Goal: Find specific page/section: Find specific page/section

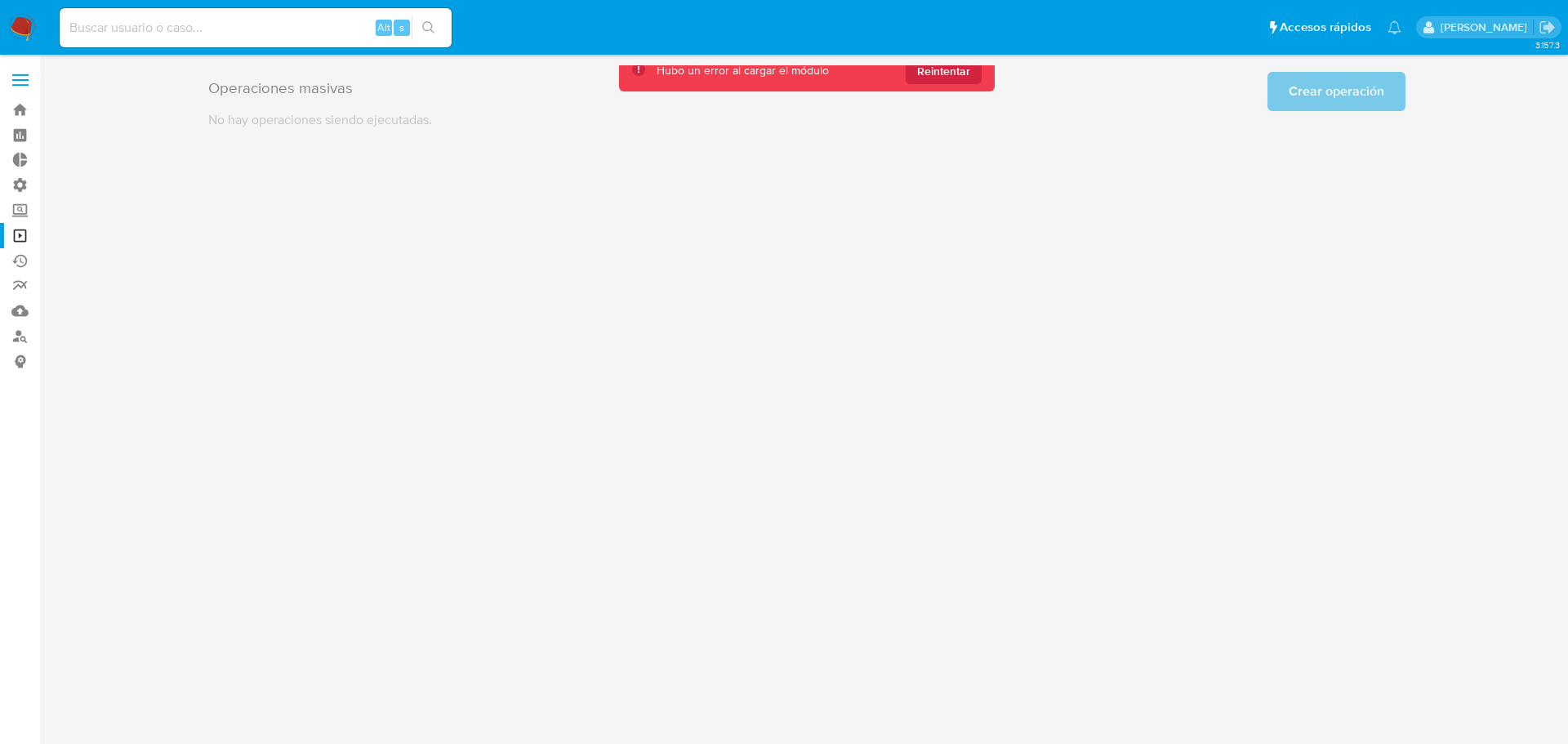
click at [19, 82] on label at bounding box center [20, 80] width 41 height 34
click at [0, 0] on input "checkbox" at bounding box center [0, 0] width 0 height 0
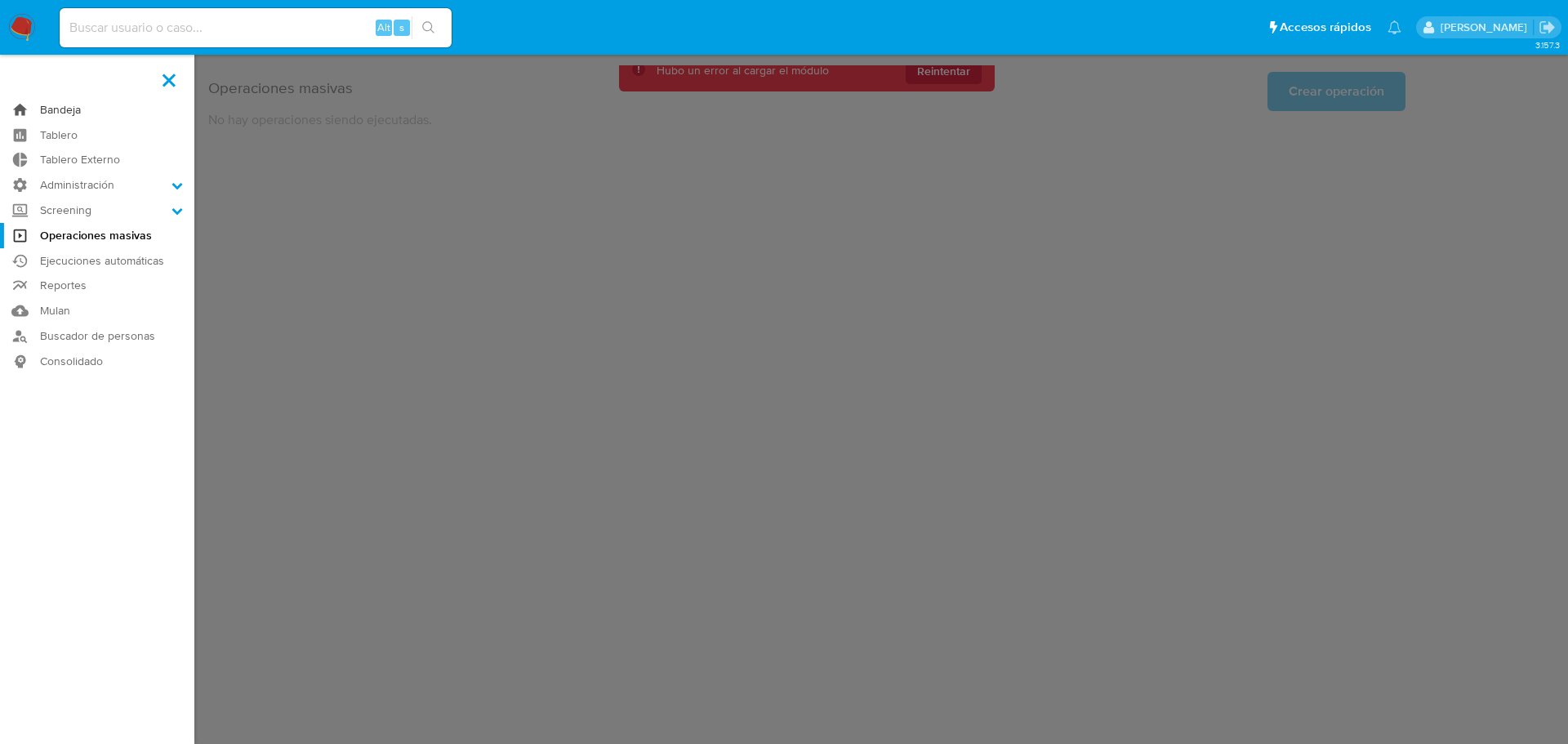
click at [20, 114] on link "Bandeja" at bounding box center [97, 109] width 195 height 26
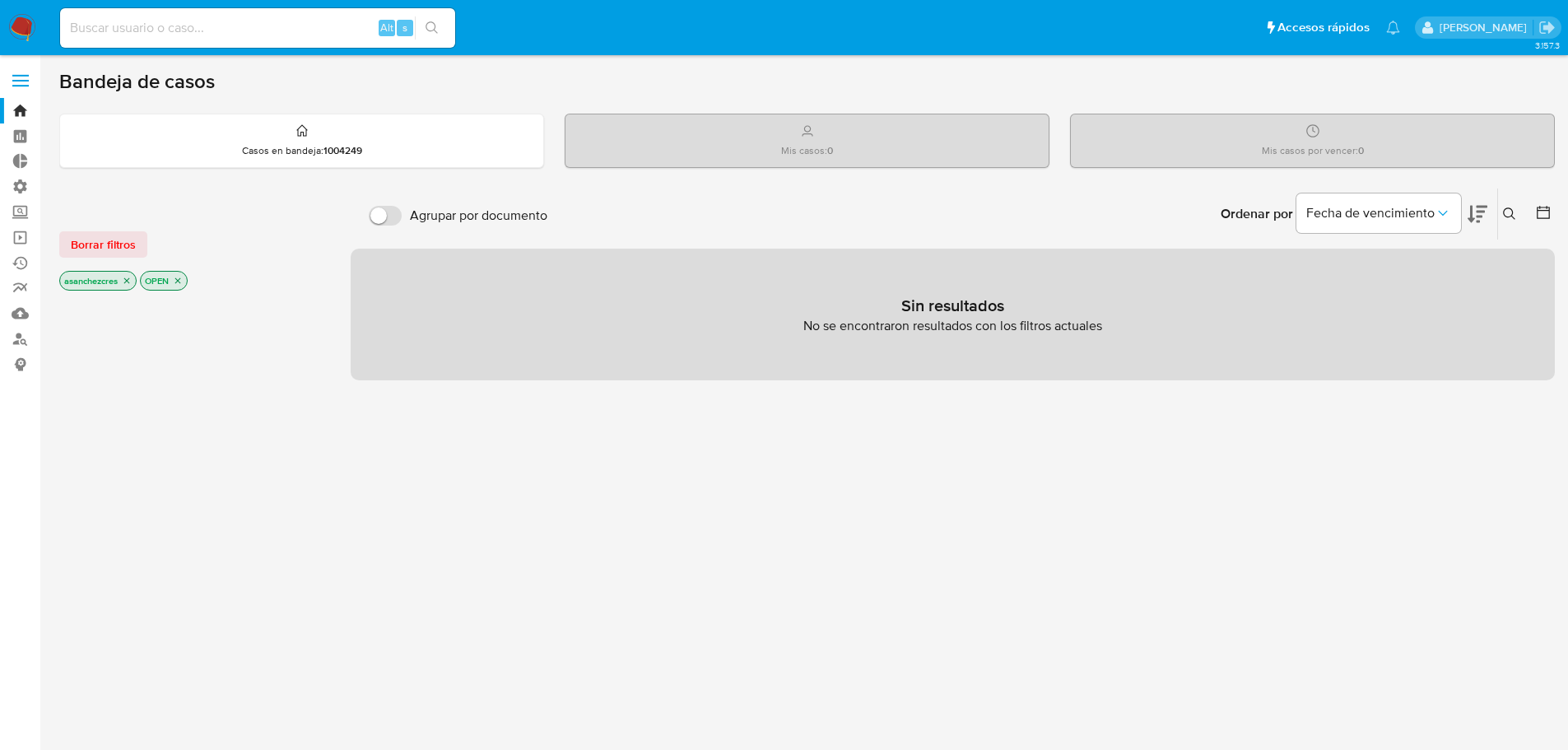
click at [126, 280] on icon "close-filter" at bounding box center [126, 280] width 10 height 10
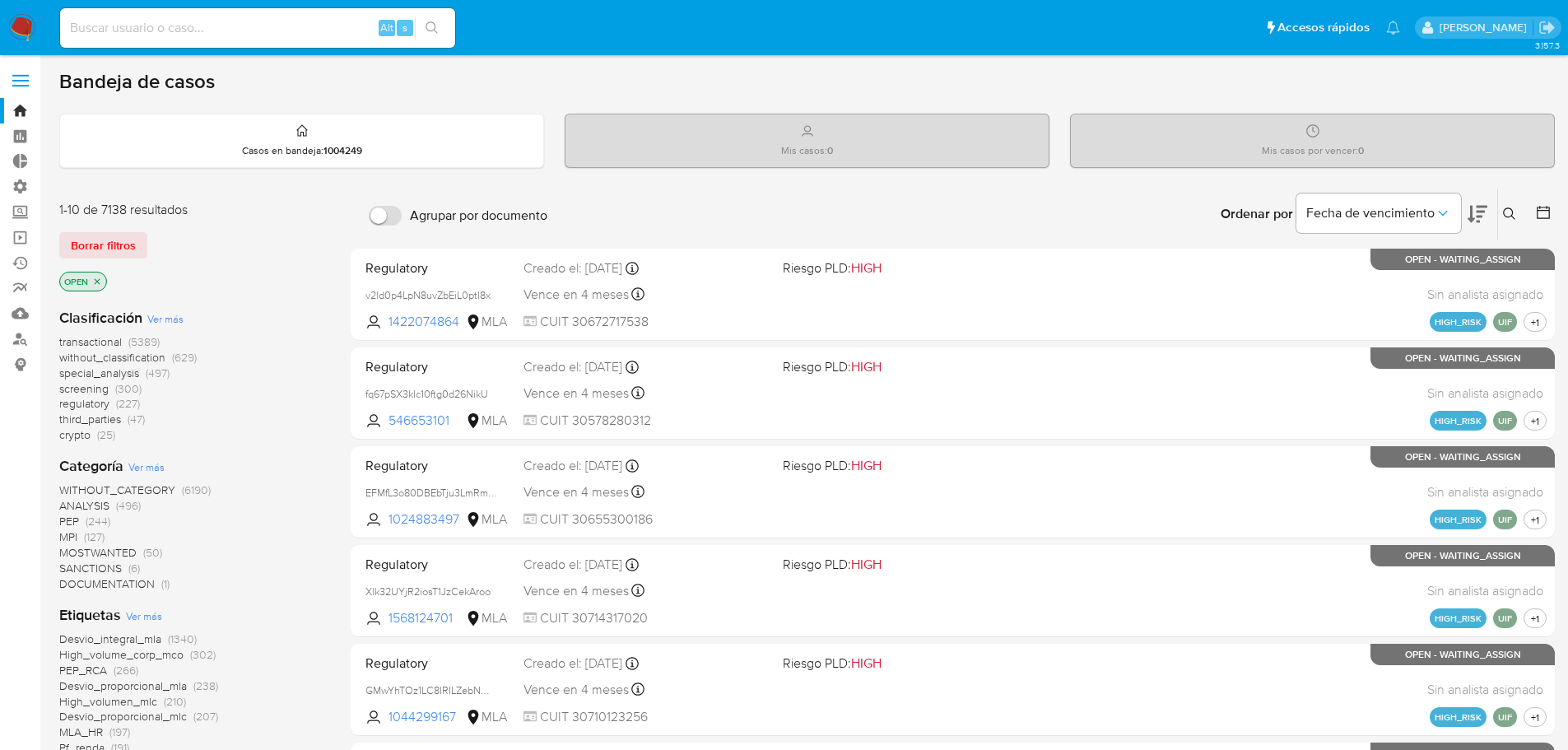
click at [99, 277] on icon "close-filter" at bounding box center [97, 281] width 10 height 10
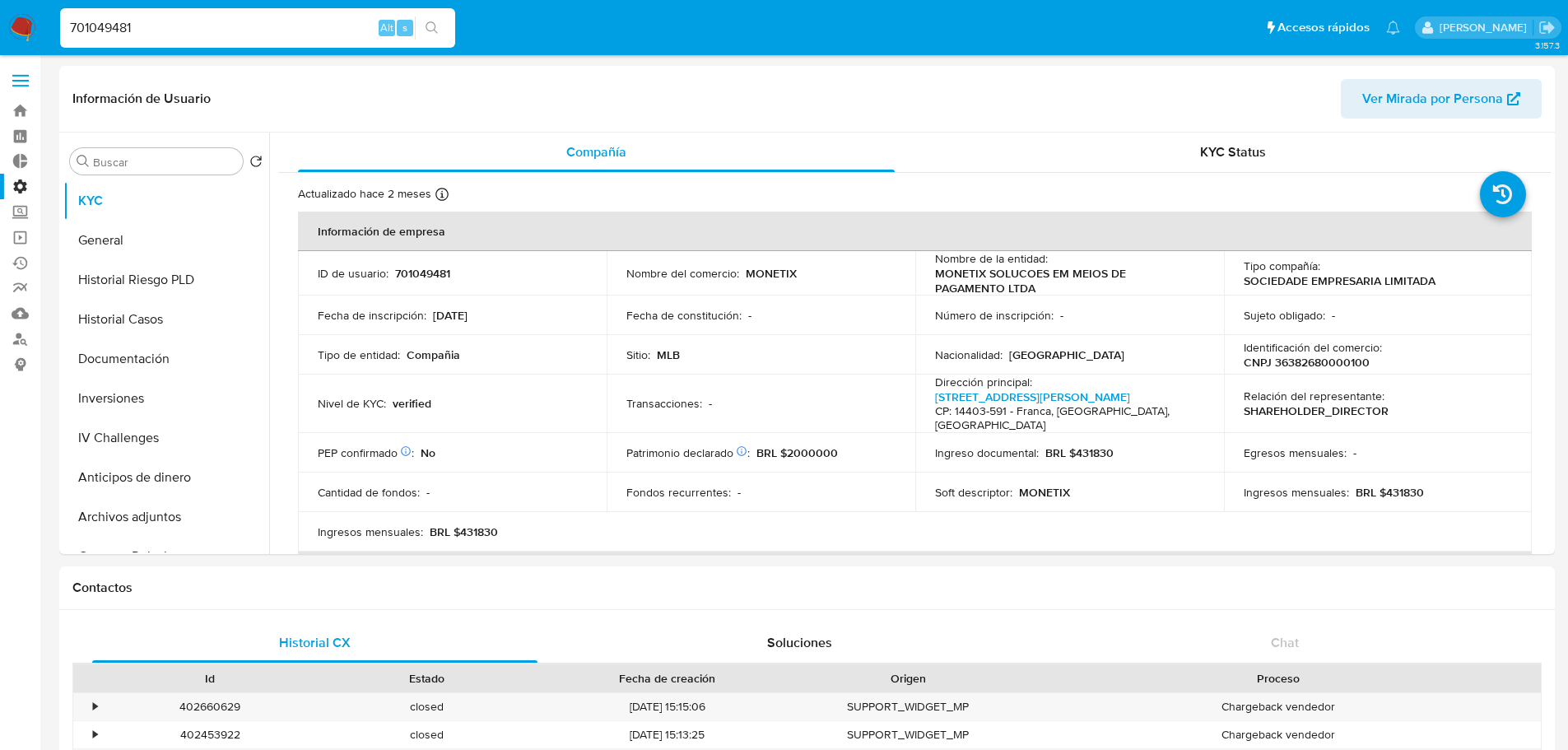
select select "100"
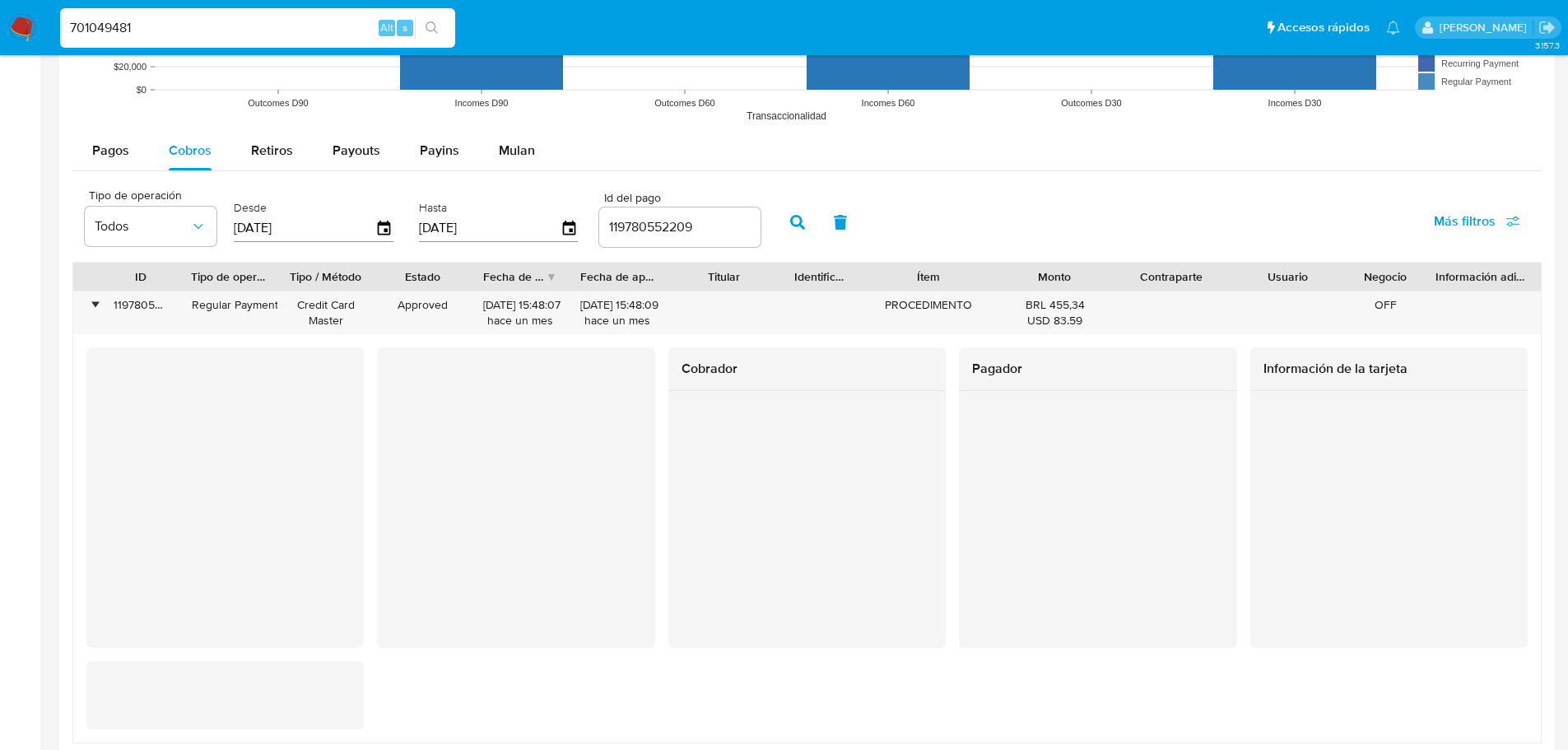
click at [952, 191] on div "Tipo de operación Todos Desde 29/07/2025 Hasta 29/07/2025 Id del pago 119780552…" at bounding box center [807, 221] width 1469 height 82
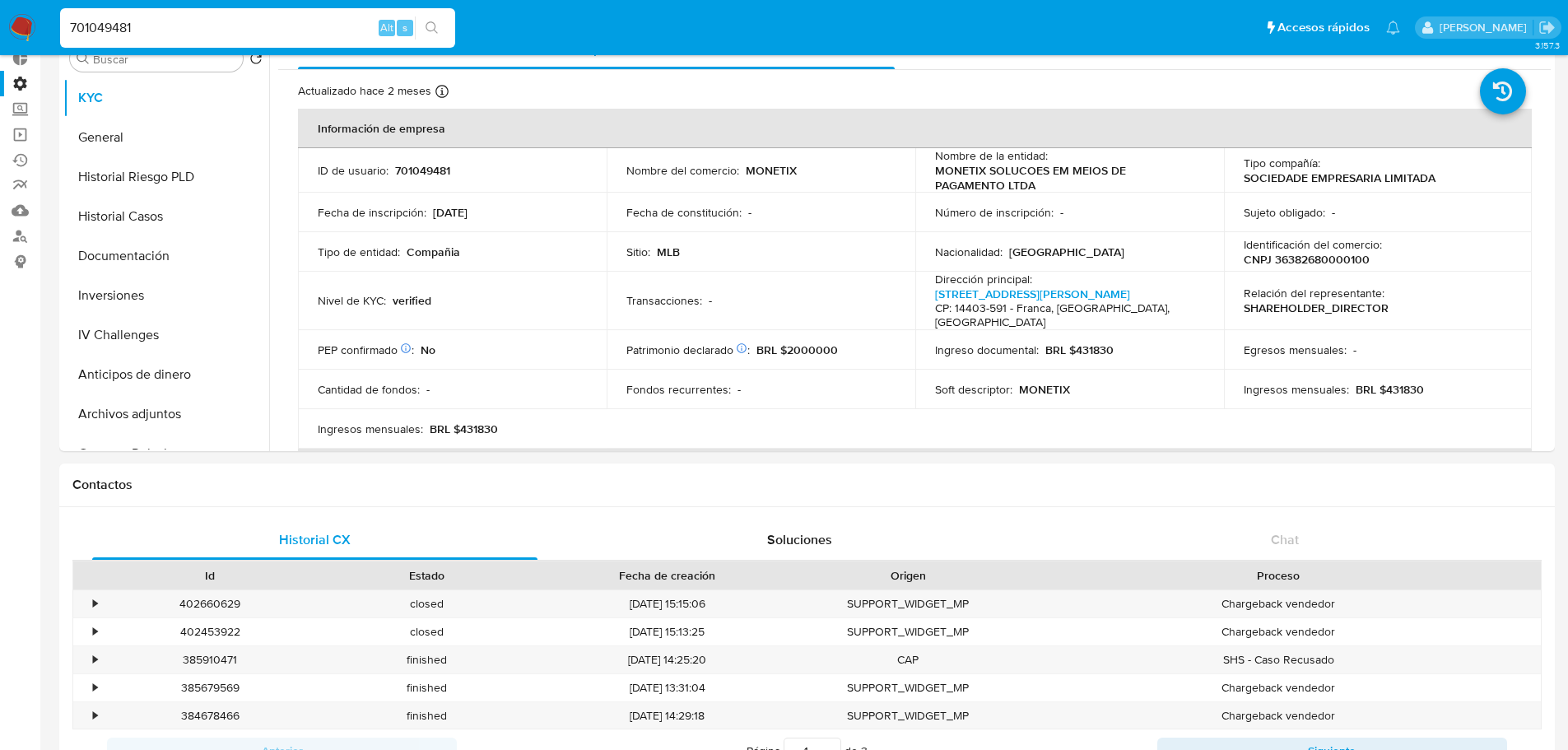
scroll to position [0, 0]
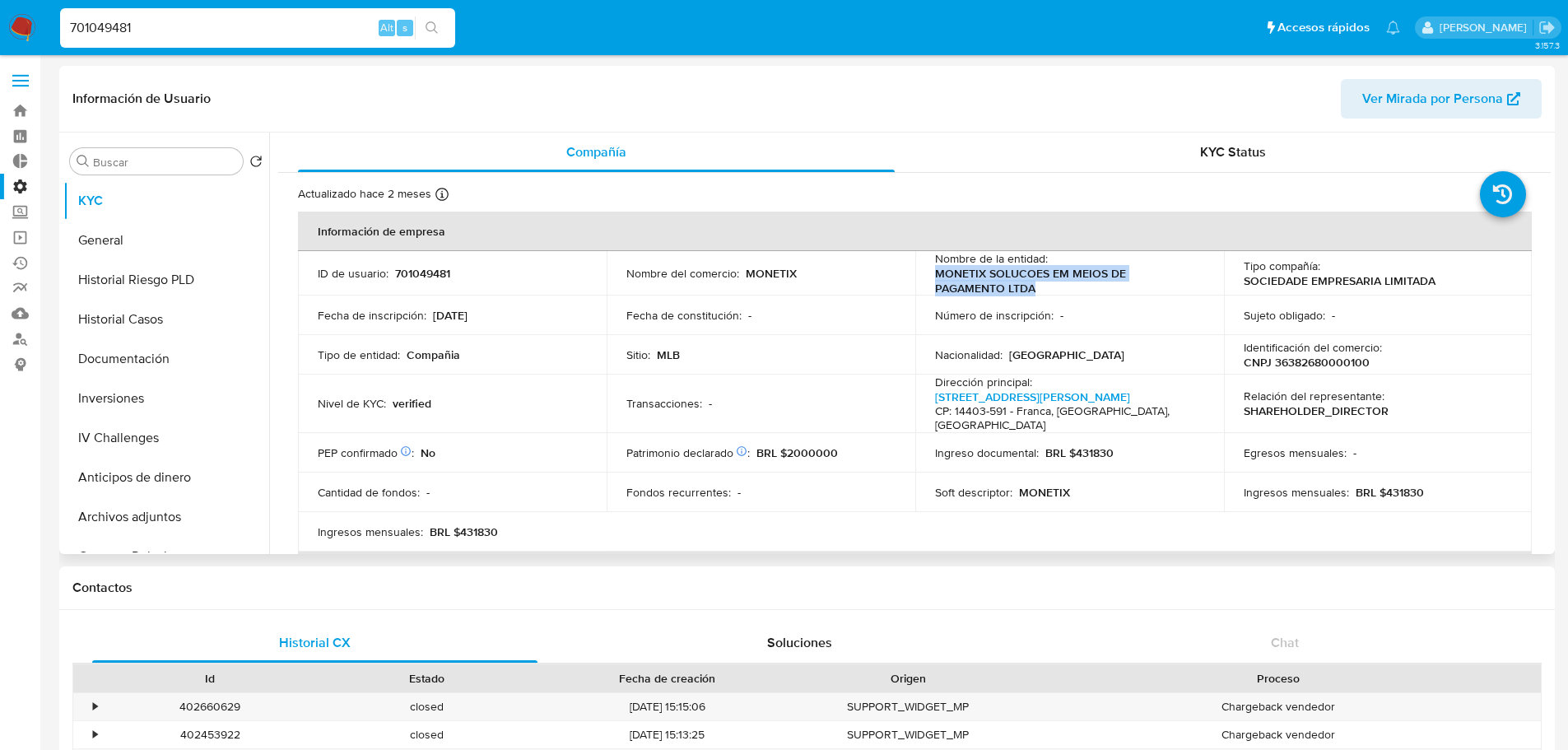
drag, startPoint x: 959, startPoint y: 291, endPoint x: 929, endPoint y: 276, distance: 33.5
click at [929, 276] on td "Nombre de la entidad : MONETIX SOLUCOES EM MEIOS DE PAGAMENTO LTDA" at bounding box center [1070, 273] width 309 height 44
click at [972, 284] on p "MONETIX SOLUCOES EM MEIOS DE PAGAMENTO LTDA" at bounding box center [1066, 280] width 262 height 30
drag, startPoint x: 965, startPoint y: 289, endPoint x: 925, endPoint y: 274, distance: 42.7
click at [925, 274] on td "Nombre de la entidad : MONETIX SOLUCOES EM MEIOS DE PAGAMENTO LTDA" at bounding box center [1070, 273] width 309 height 44
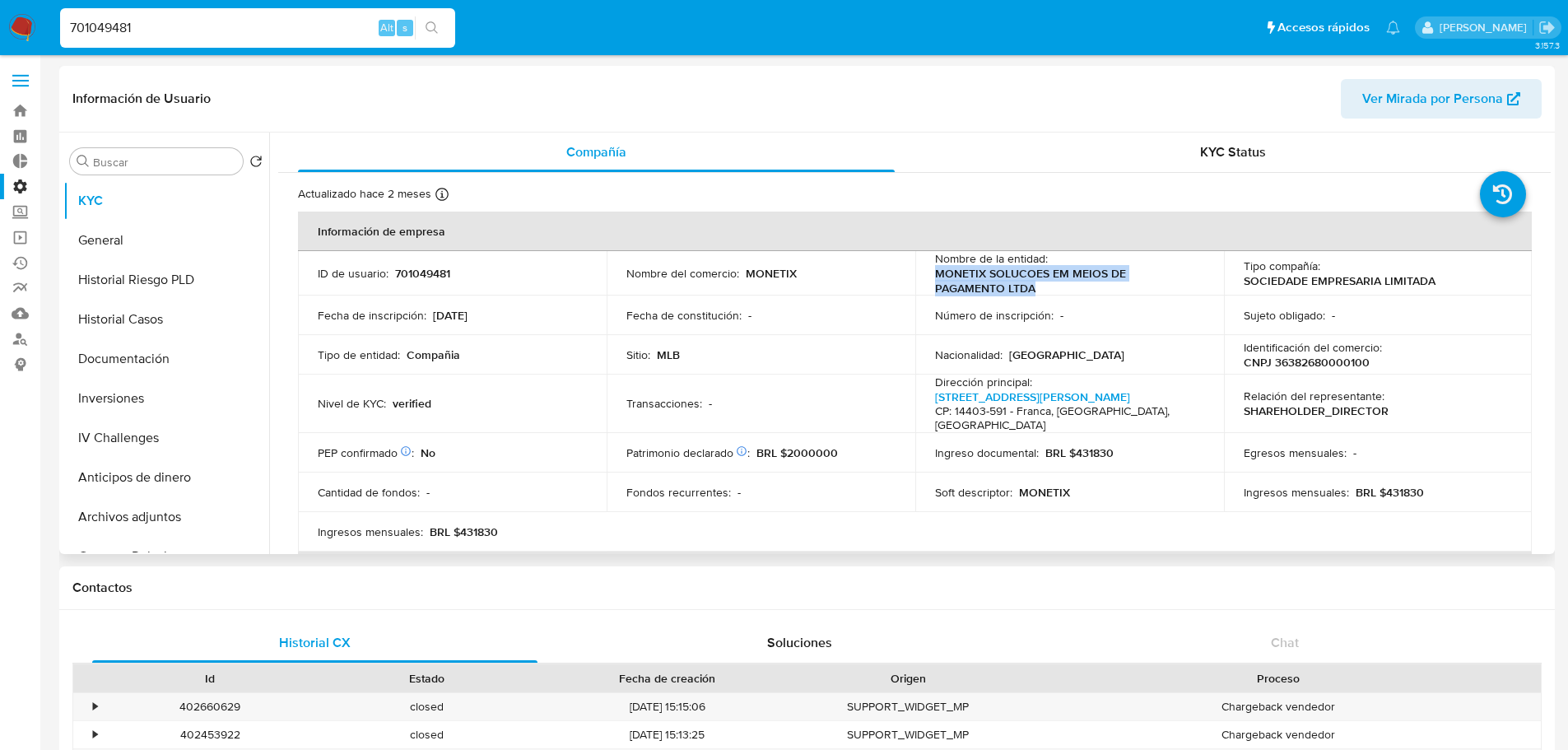
click at [993, 277] on p "MONETIX SOLUCOES EM MEIOS DE PAGAMENTO LTDA" at bounding box center [1066, 280] width 262 height 30
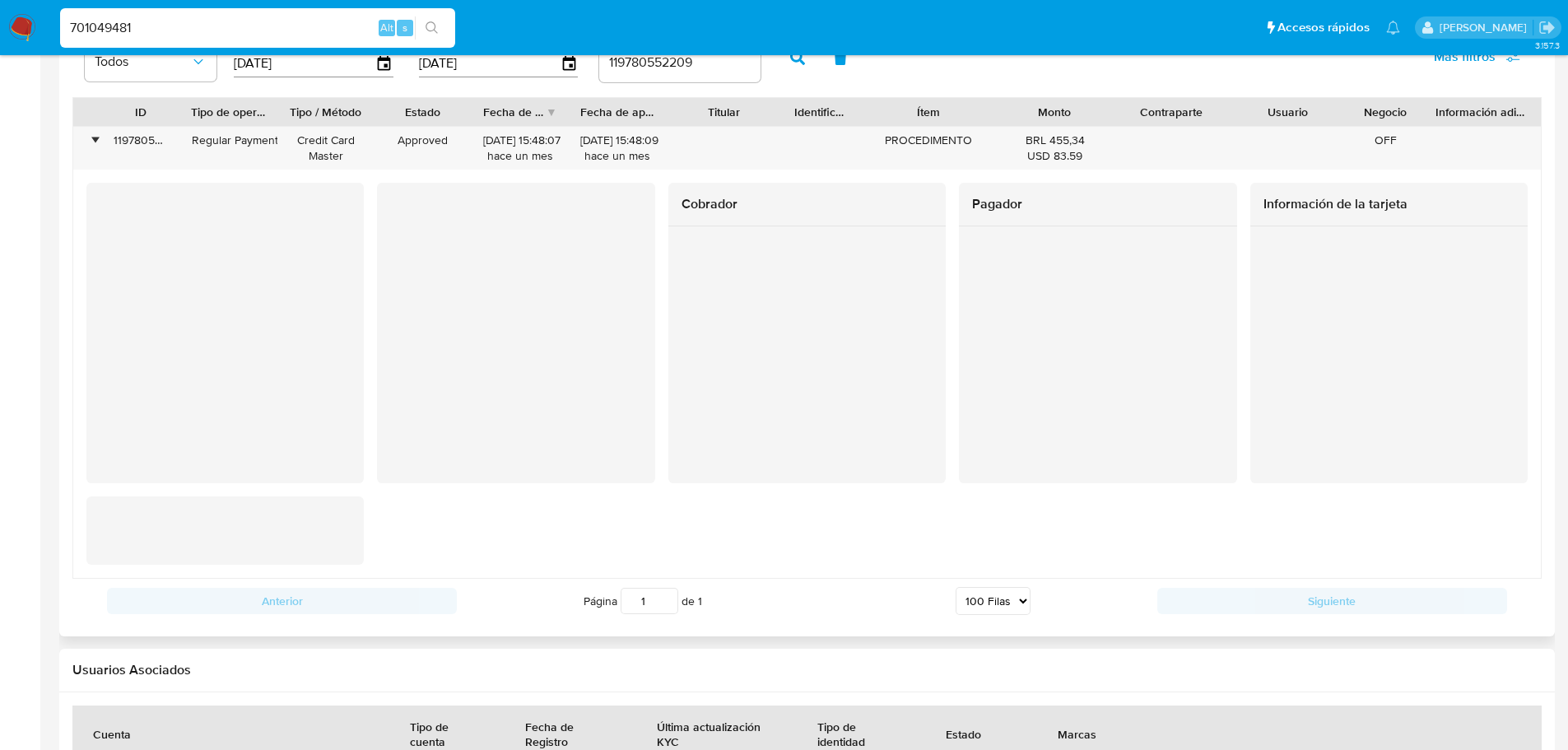
scroll to position [1564, 0]
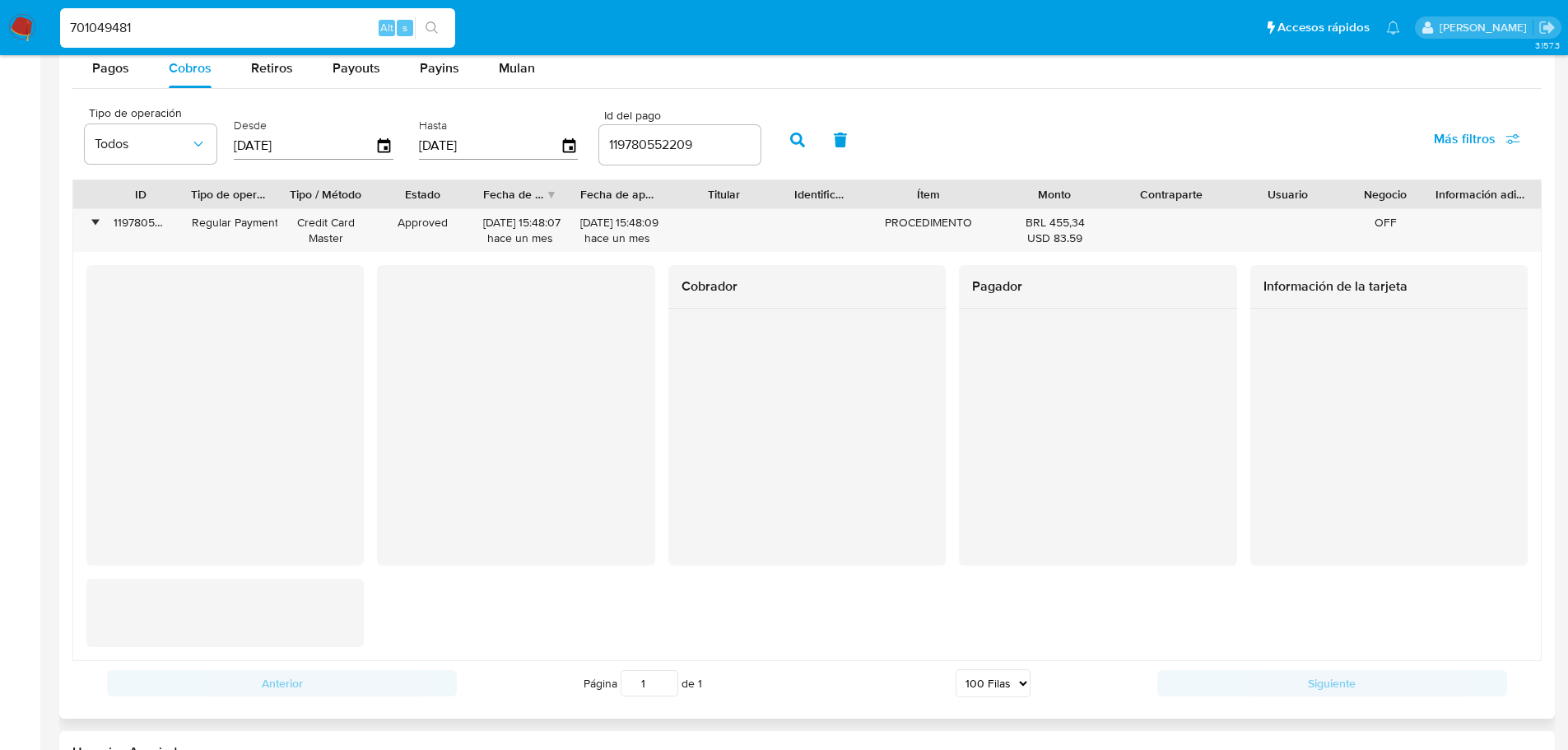
drag, startPoint x: 687, startPoint y: 283, endPoint x: 727, endPoint y: 287, distance: 40.2
click at [727, 287] on h2 "Cobrador" at bounding box center [806, 286] width 251 height 16
click at [730, 287] on h2 "Cobrador" at bounding box center [806, 286] width 251 height 16
click at [969, 457] on div at bounding box center [1097, 386] width 277 height 153
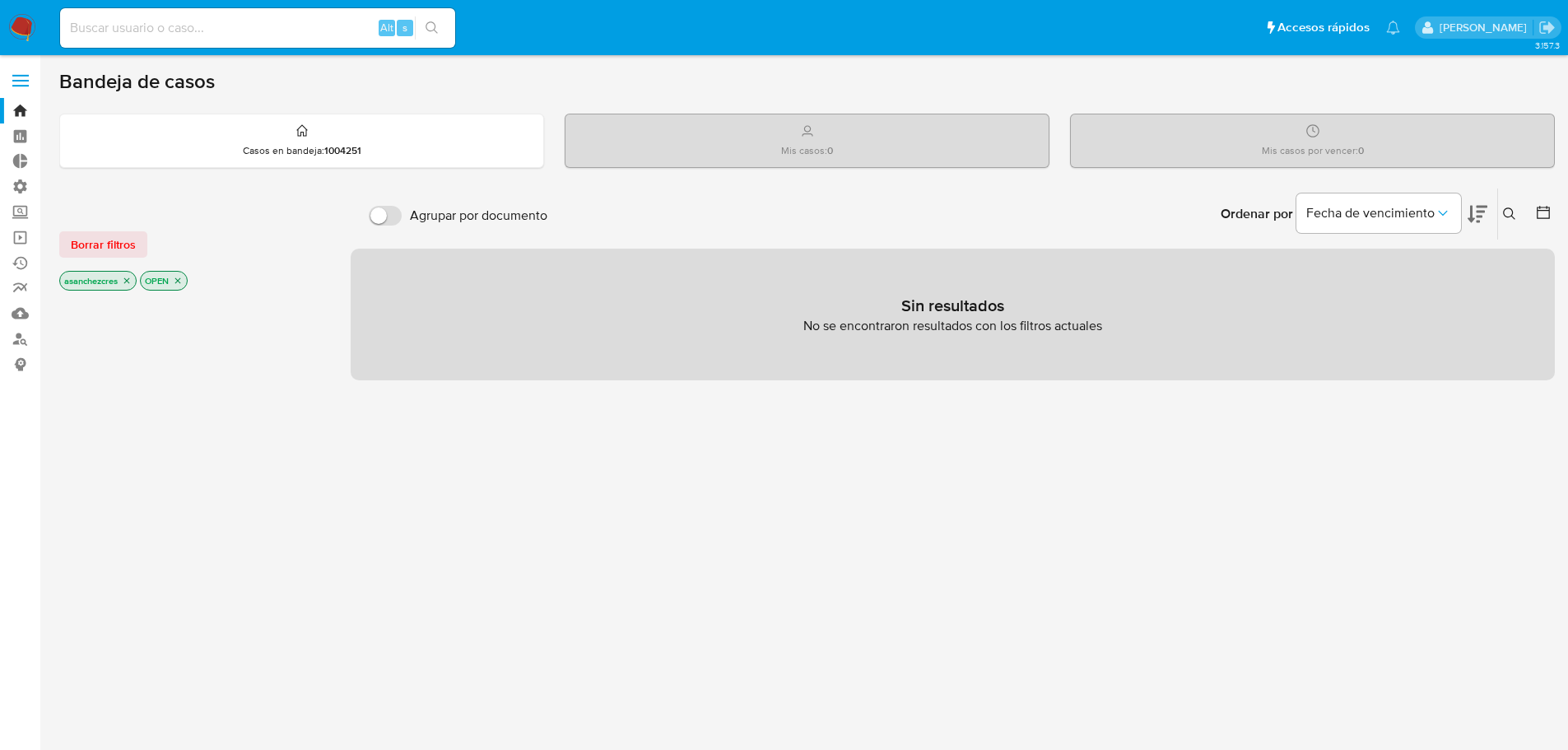
click at [14, 92] on label at bounding box center [20, 80] width 41 height 34
click at [0, 0] on input "checkbox" at bounding box center [0, 0] width 0 height 0
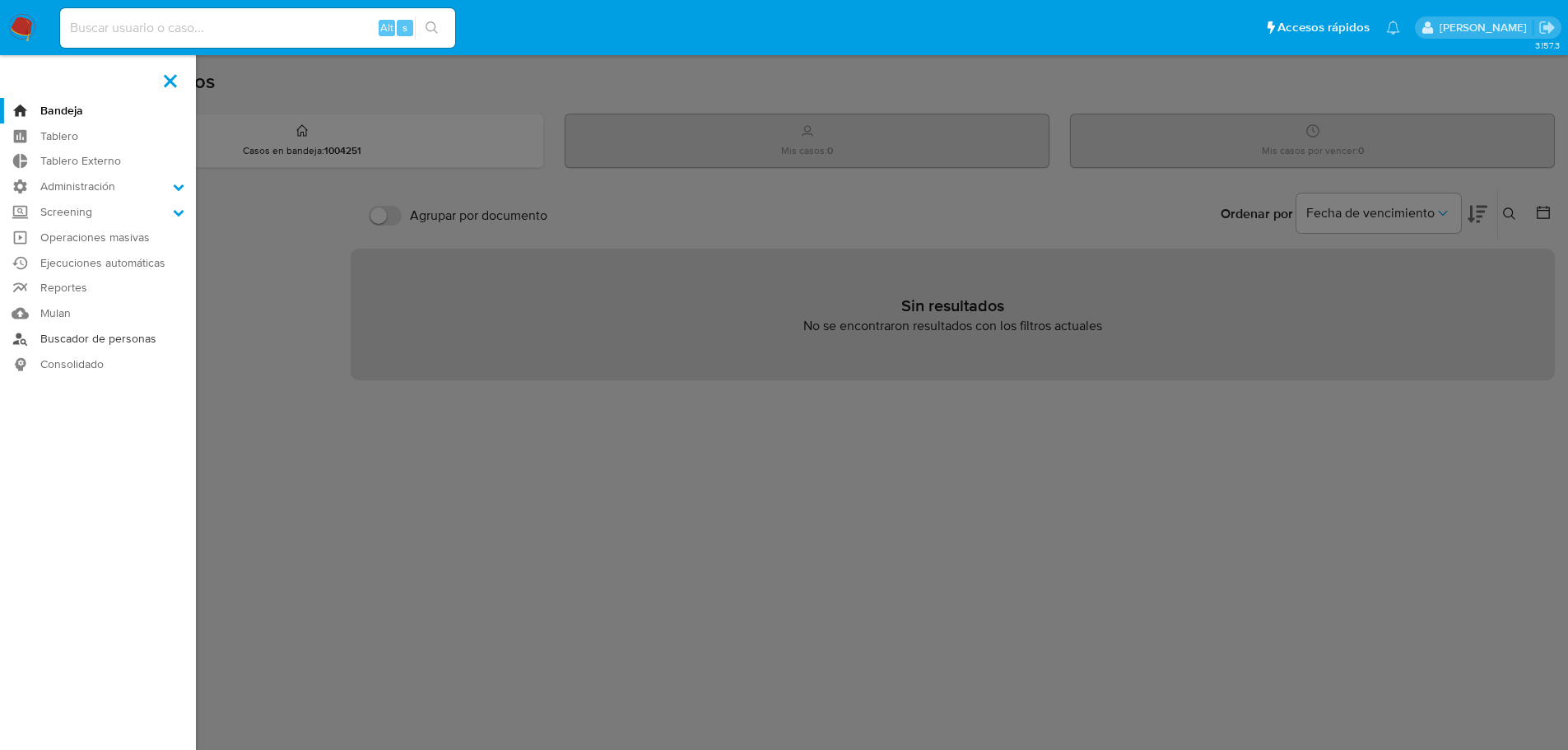
click at [92, 345] on link "Buscador de personas" at bounding box center [98, 339] width 196 height 26
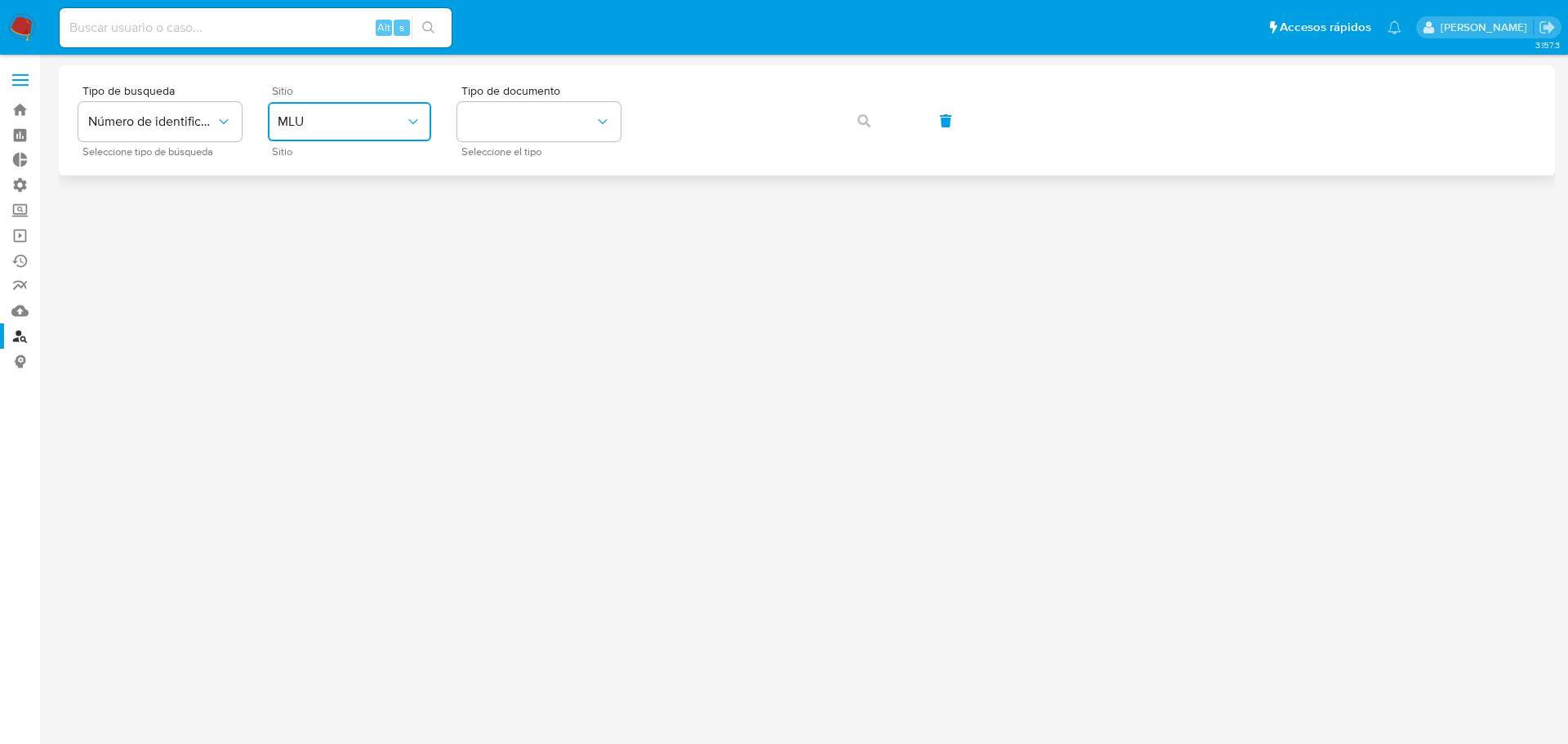
click at [360, 128] on span "MLU" at bounding box center [342, 121] width 127 height 16
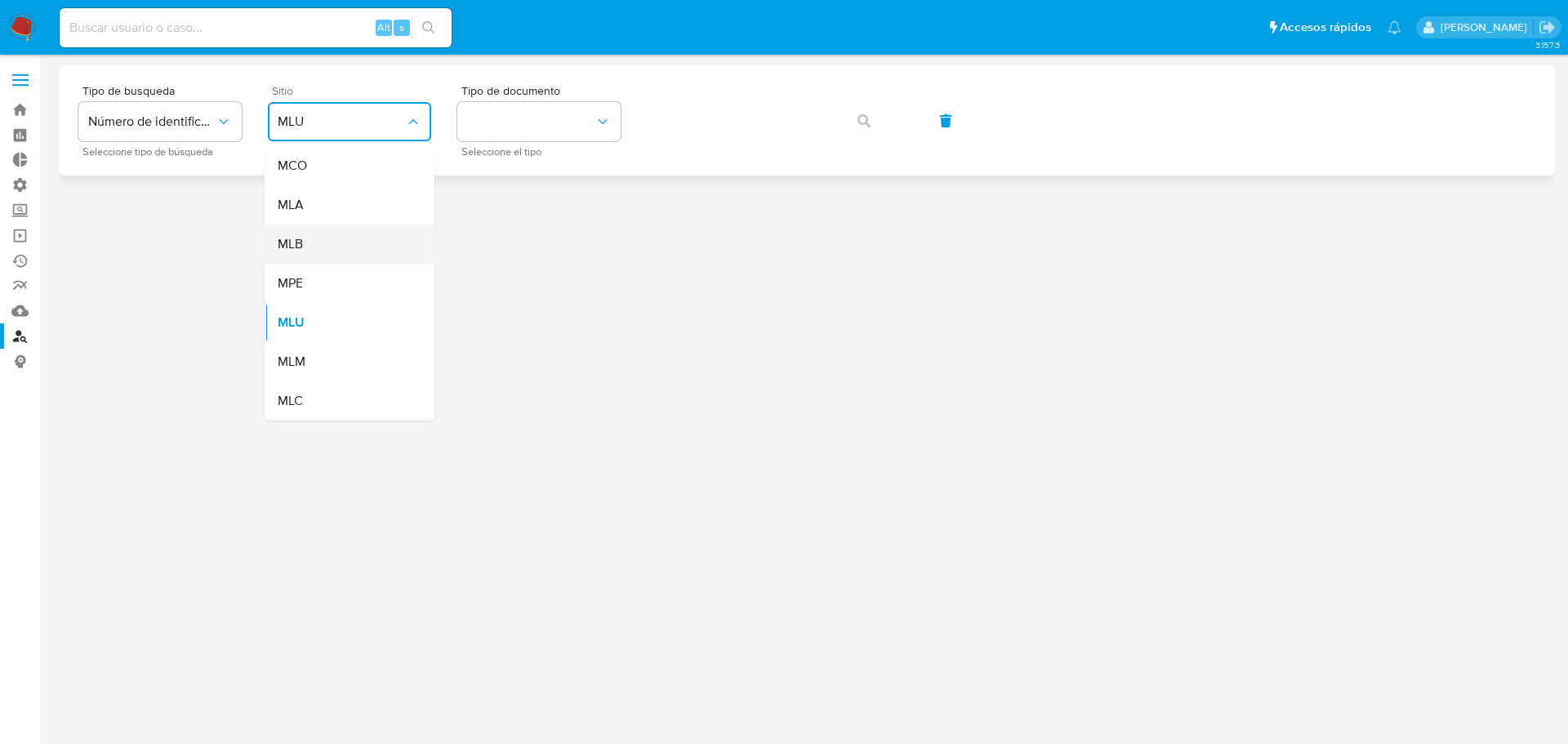
click at [365, 249] on div "MLB" at bounding box center [345, 244] width 134 height 39
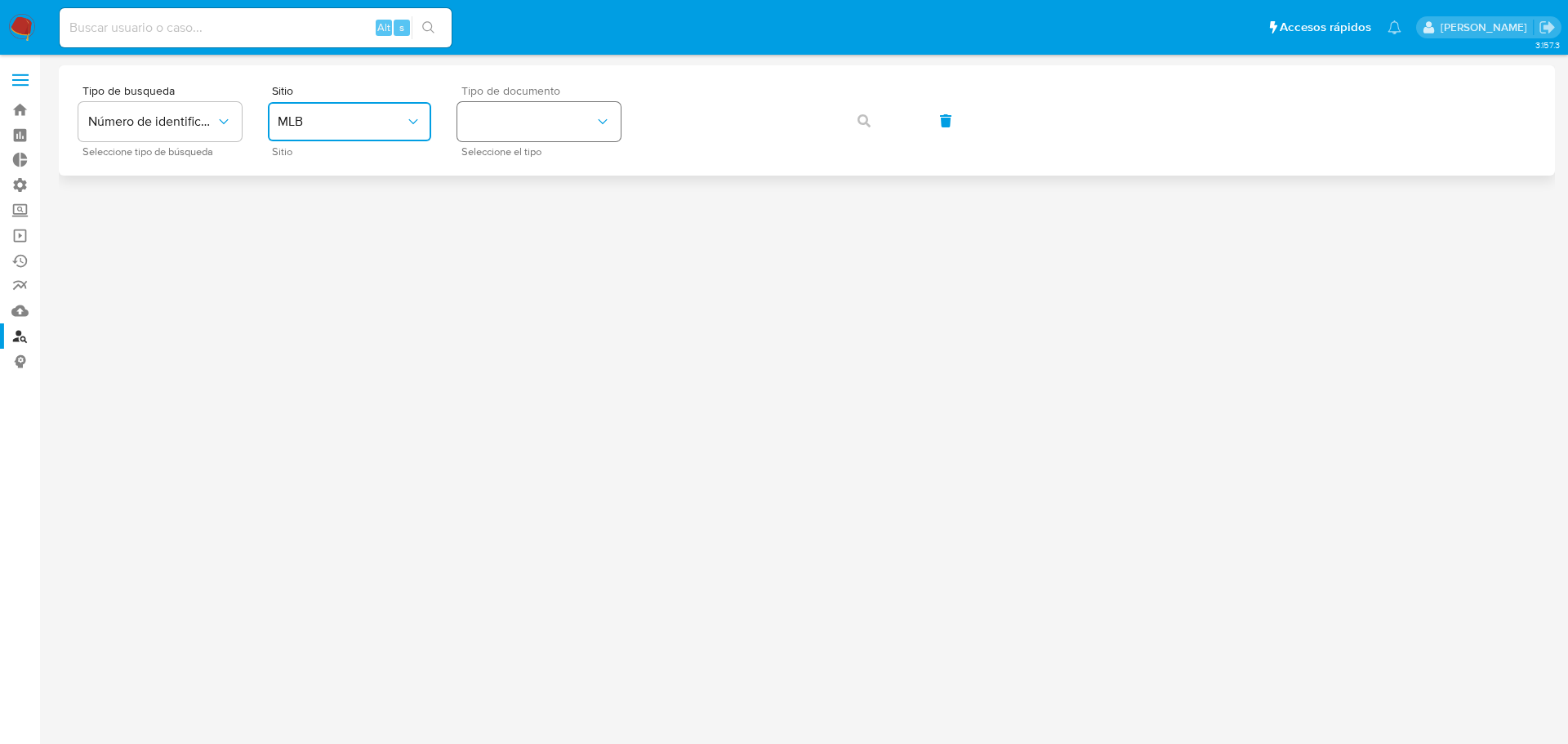
click at [500, 128] on button "identificationType" at bounding box center [539, 121] width 163 height 39
click at [509, 169] on div "CNPJ CNPJ" at bounding box center [533, 174] width 134 height 56
click at [888, 117] on button "button" at bounding box center [864, 121] width 56 height 39
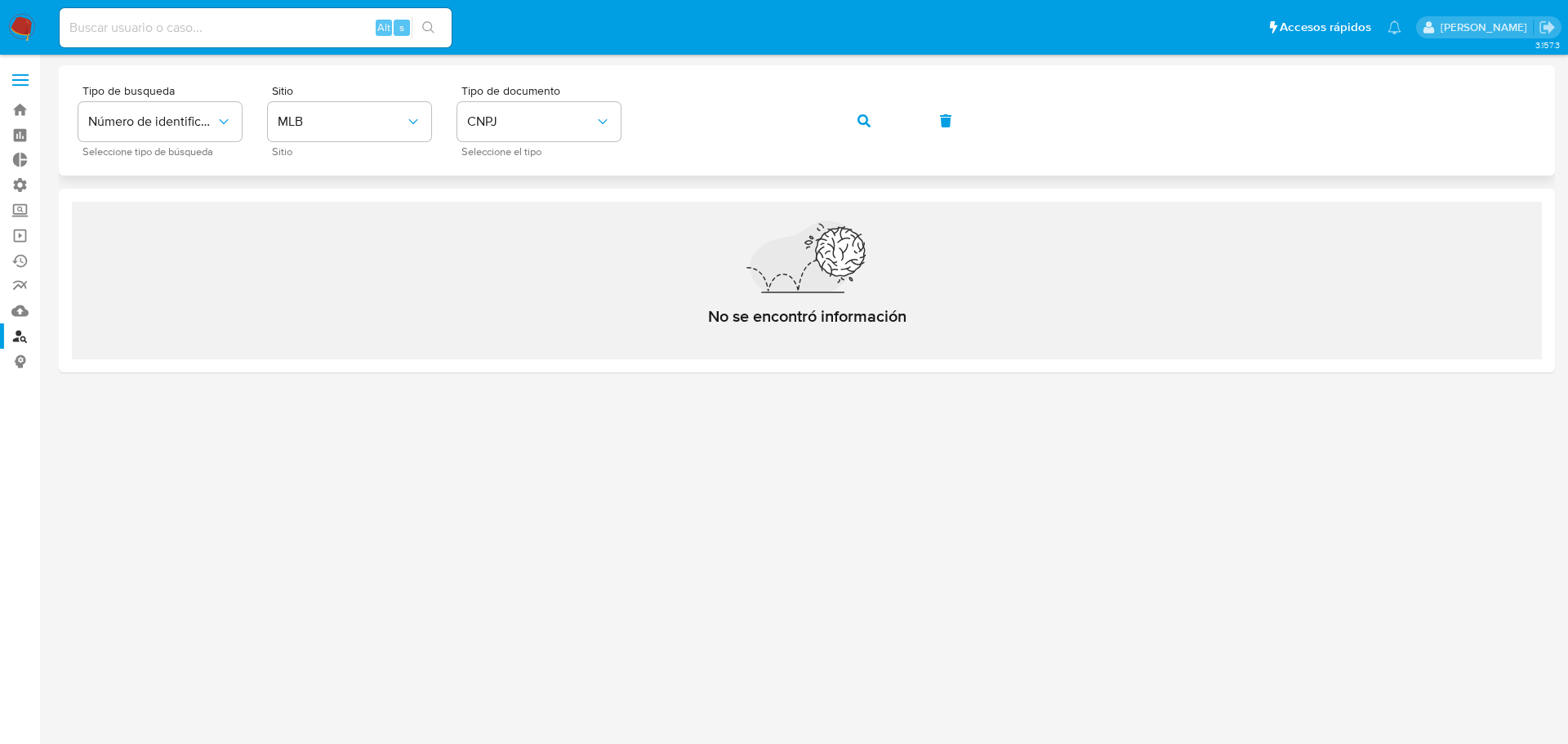
click at [866, 120] on icon "button" at bounding box center [864, 121] width 13 height 13
drag, startPoint x: 711, startPoint y: 318, endPoint x: 908, endPoint y: 323, distance: 197.1
click at [908, 323] on div "No se encontró información" at bounding box center [806, 284] width 261 height 125
click at [920, 325] on div "No se encontró información" at bounding box center [806, 284] width 261 height 125
click at [645, 115] on div "Tipo de busqueda Número de identificación Seleccione tipo de búsqueda Sitio MLB…" at bounding box center [807, 120] width 1457 height 71
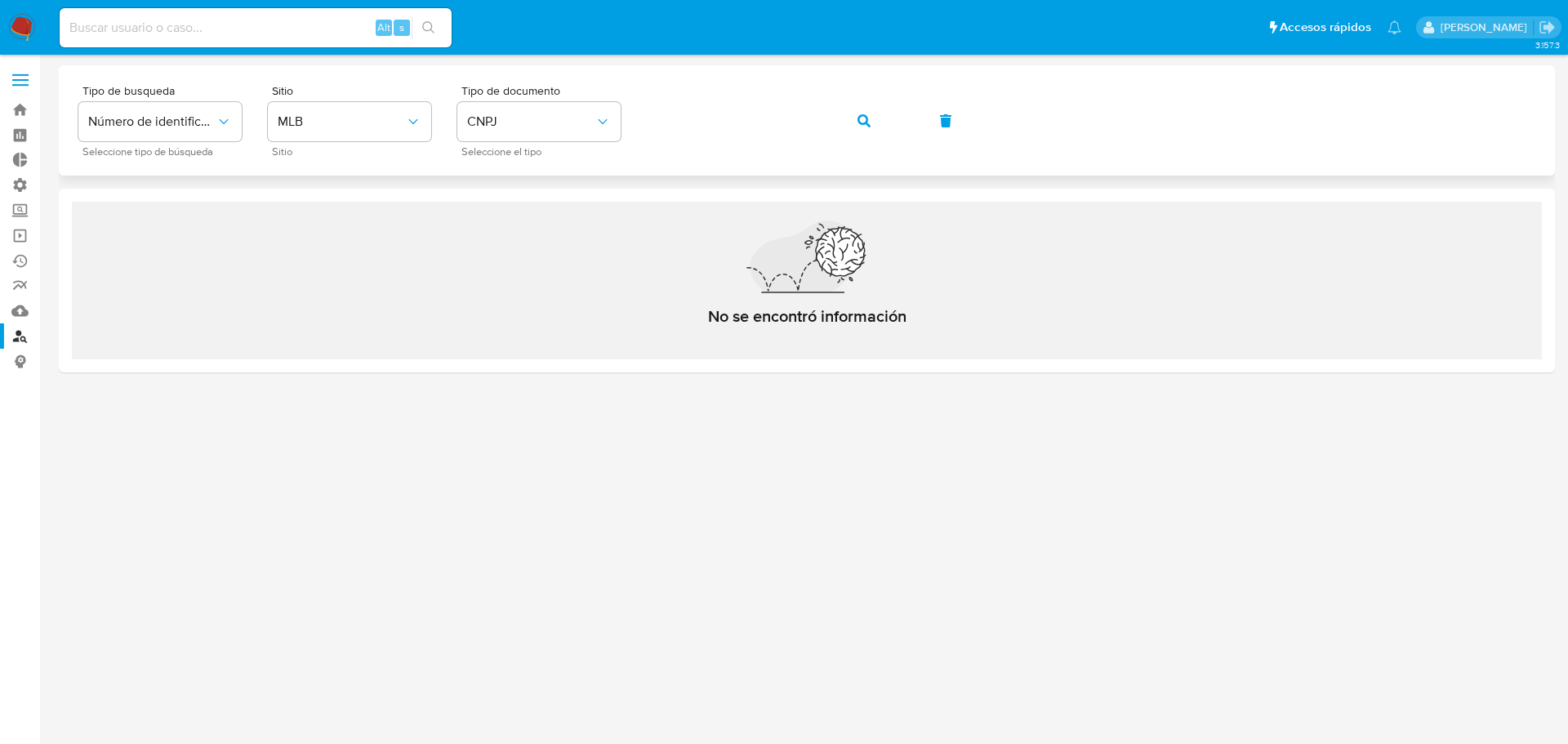
click at [904, 171] on div "Tipo de busqueda Número de identificación Seleccione tipo de búsqueda Sitio MLB…" at bounding box center [807, 121] width 1496 height 110
click at [891, 119] on button "button" at bounding box center [864, 121] width 56 height 39
click at [547, 118] on span "CNPJ" at bounding box center [531, 121] width 127 height 16
click at [533, 247] on div "CPF CPF" at bounding box center [533, 230] width 134 height 56
click at [861, 111] on span "button" at bounding box center [864, 121] width 13 height 36
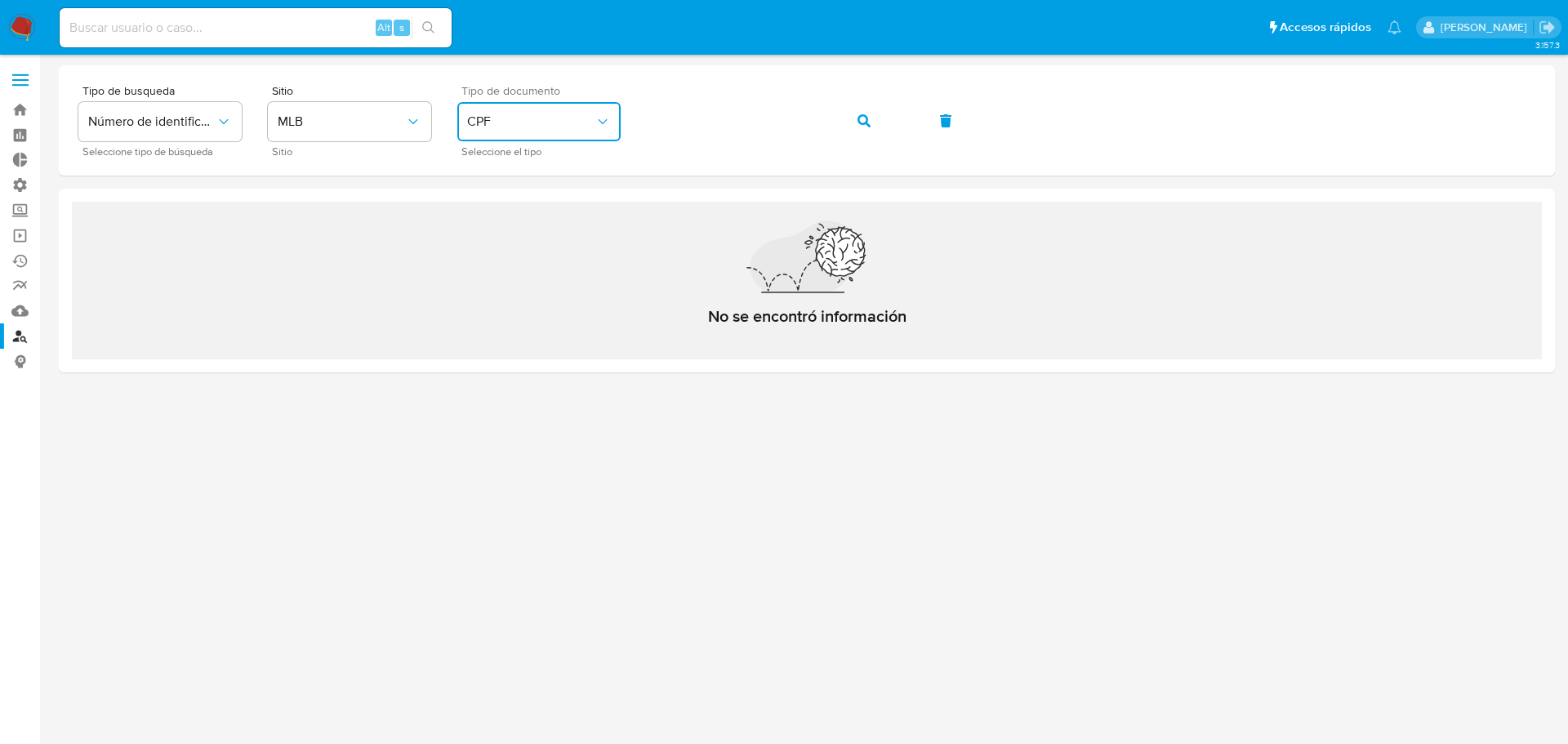
click at [565, 127] on span "CPF" at bounding box center [531, 121] width 127 height 16
click at [552, 186] on div "CNPJ CNPJ" at bounding box center [533, 174] width 134 height 56
click at [876, 127] on button "button" at bounding box center [864, 121] width 56 height 39
